Goal: Navigation & Orientation: Find specific page/section

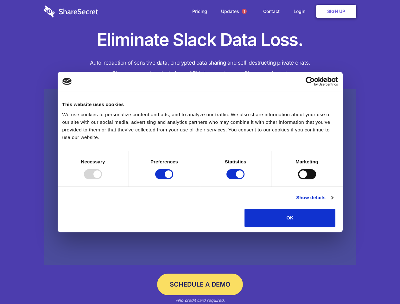
click at [102, 179] on div at bounding box center [93, 174] width 18 height 10
click at [173, 179] on input "Preferences" at bounding box center [164, 174] width 18 height 10
checkbox input "false"
click at [236, 179] on input "Statistics" at bounding box center [235, 174] width 18 height 10
checkbox input "false"
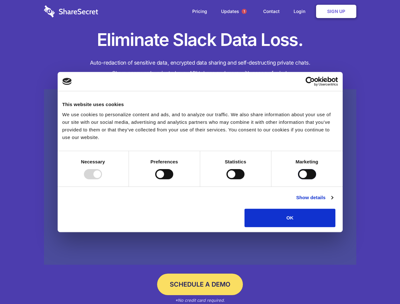
click at [298, 179] on input "Marketing" at bounding box center [307, 174] width 18 height 10
checkbox input "true"
click at [333, 201] on link "Show details" at bounding box center [314, 198] width 37 height 8
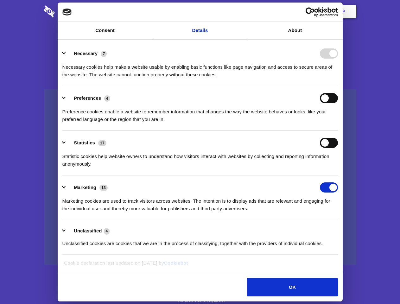
click at [338, 86] on li "Necessary 7 Necessary cookies help make a website usable by enabling basic func…" at bounding box center [200, 63] width 276 height 45
click at [244, 11] on span "1" at bounding box center [244, 11] width 5 height 5
